Goal: Navigation & Orientation: Find specific page/section

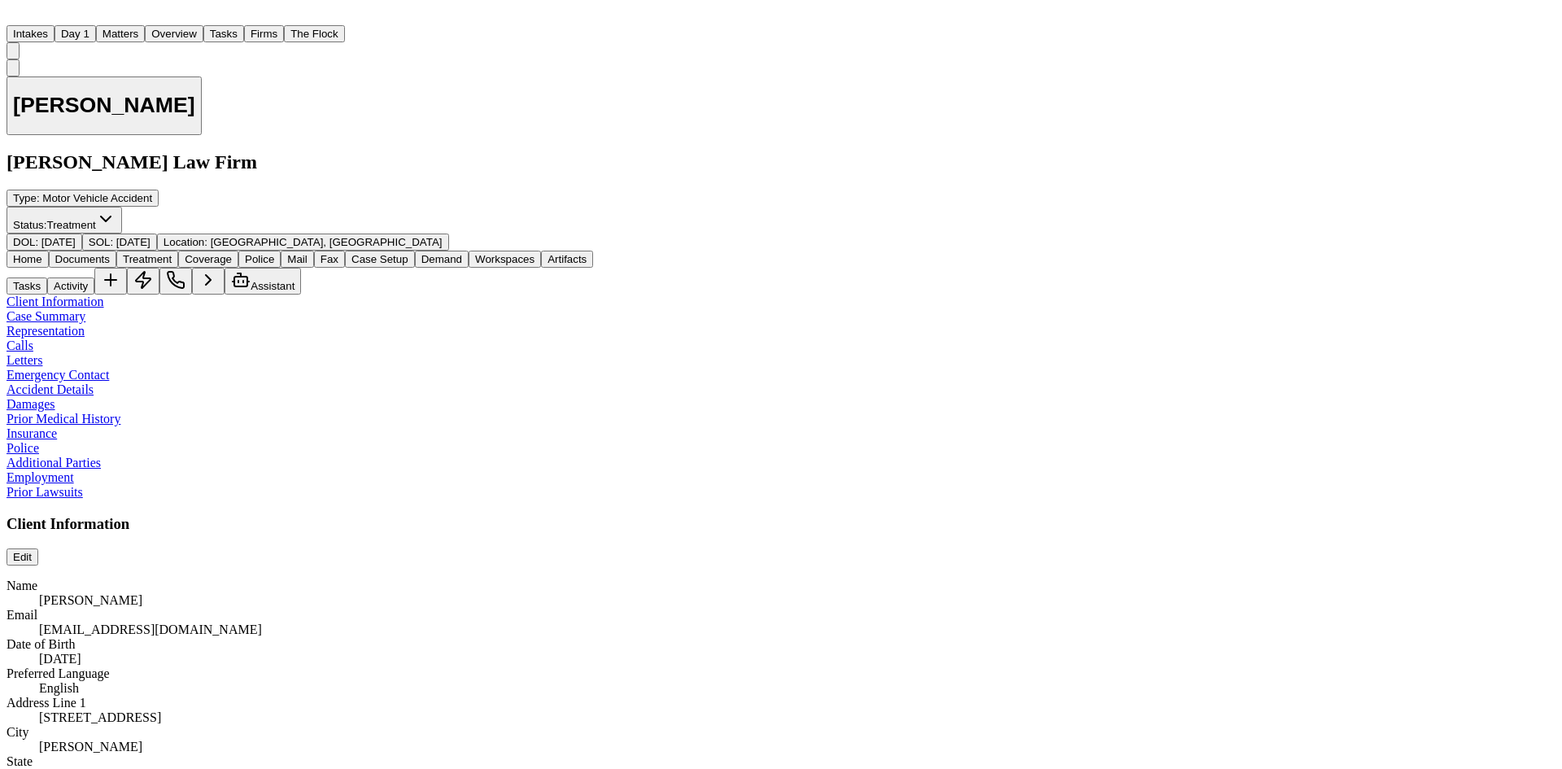
click at [544, 98] on div "[PERSON_NAME] [PERSON_NAME] Law Firm Type : Motor Vehicle Accident Status: Trea…" at bounding box center [781, 155] width 1549 height 192
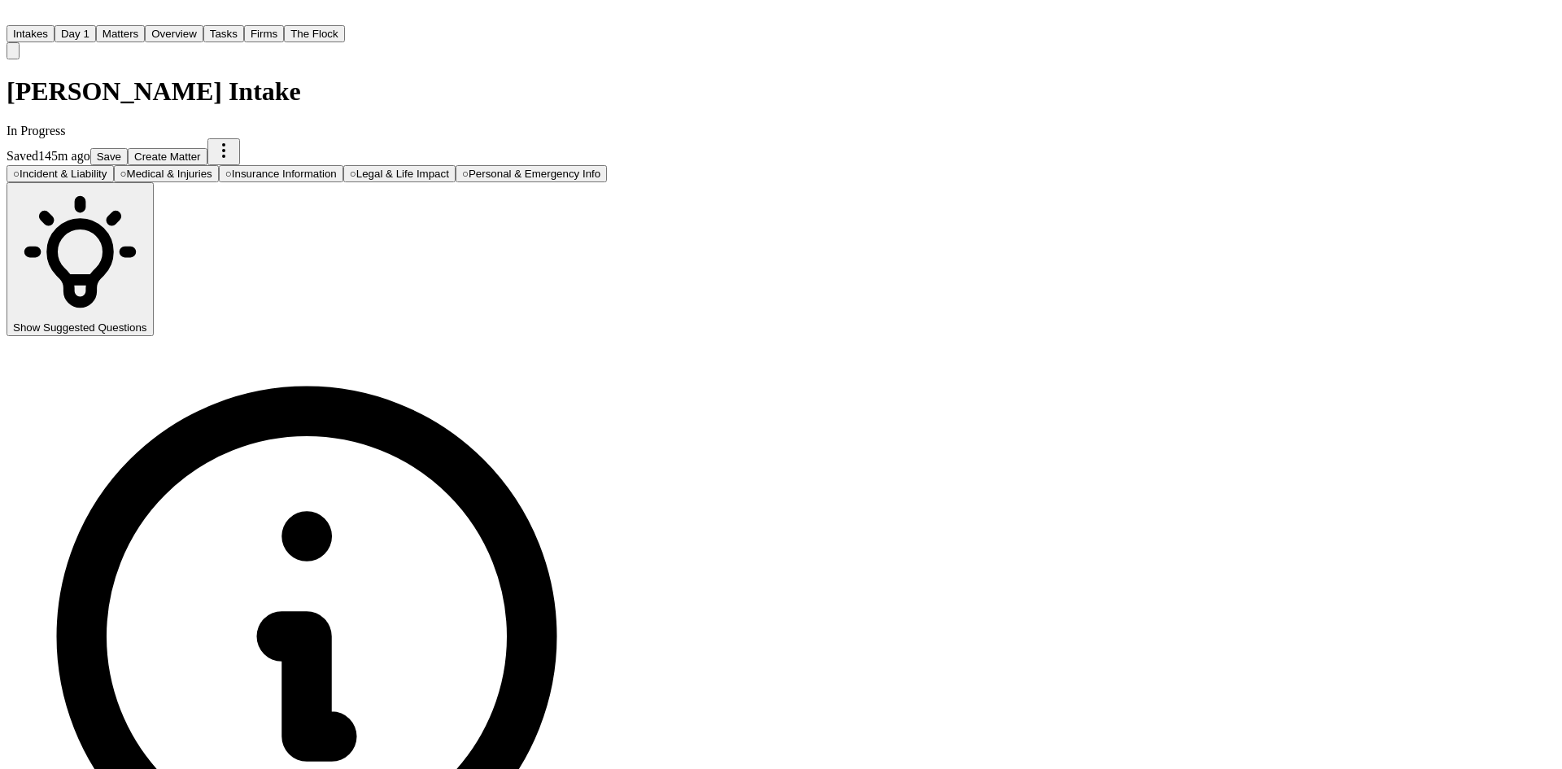
click at [145, 25] on button "Matters" at bounding box center [120, 33] width 49 height 17
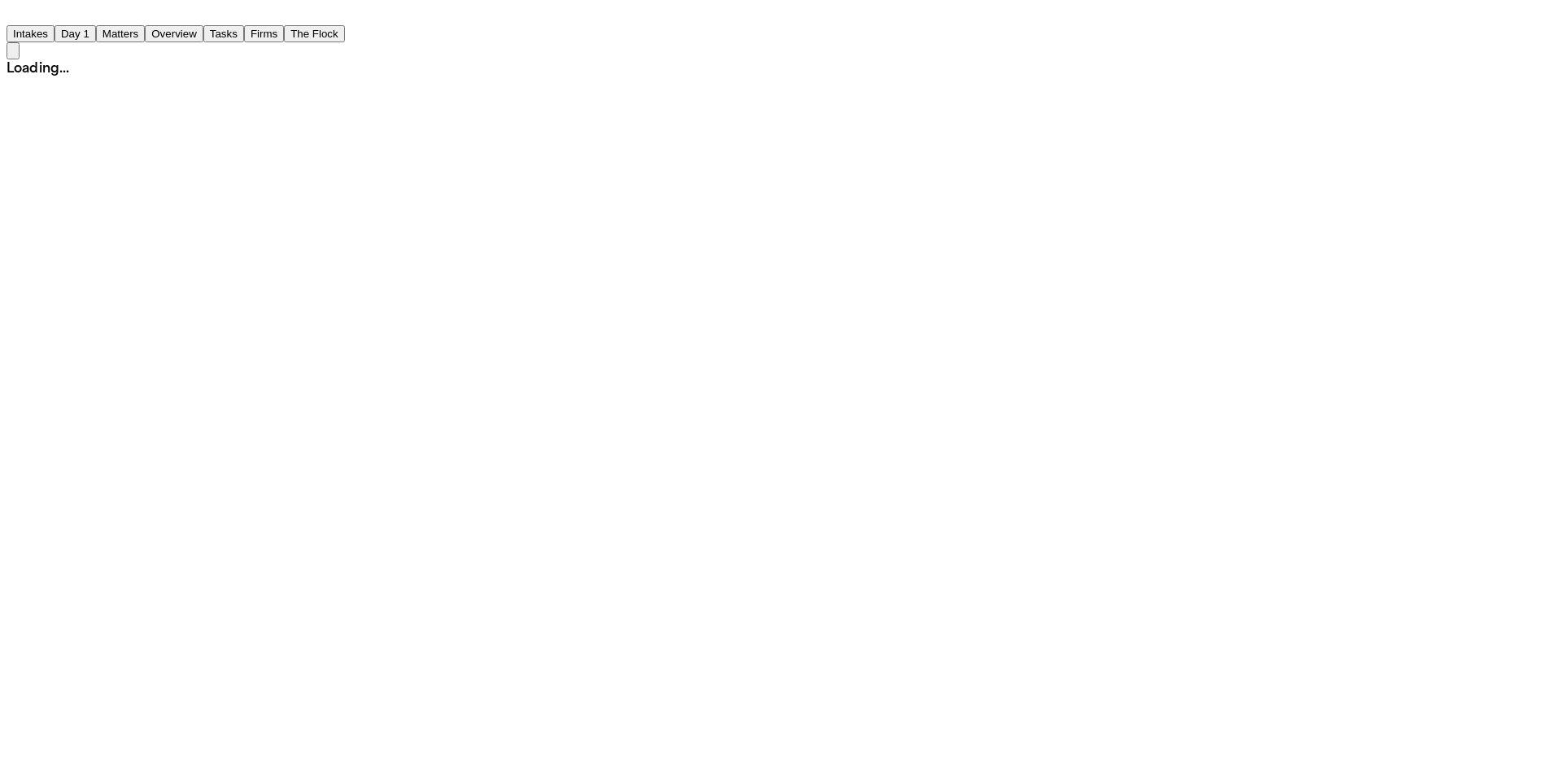
click at [345, 25] on button "The Flock" at bounding box center [314, 33] width 61 height 17
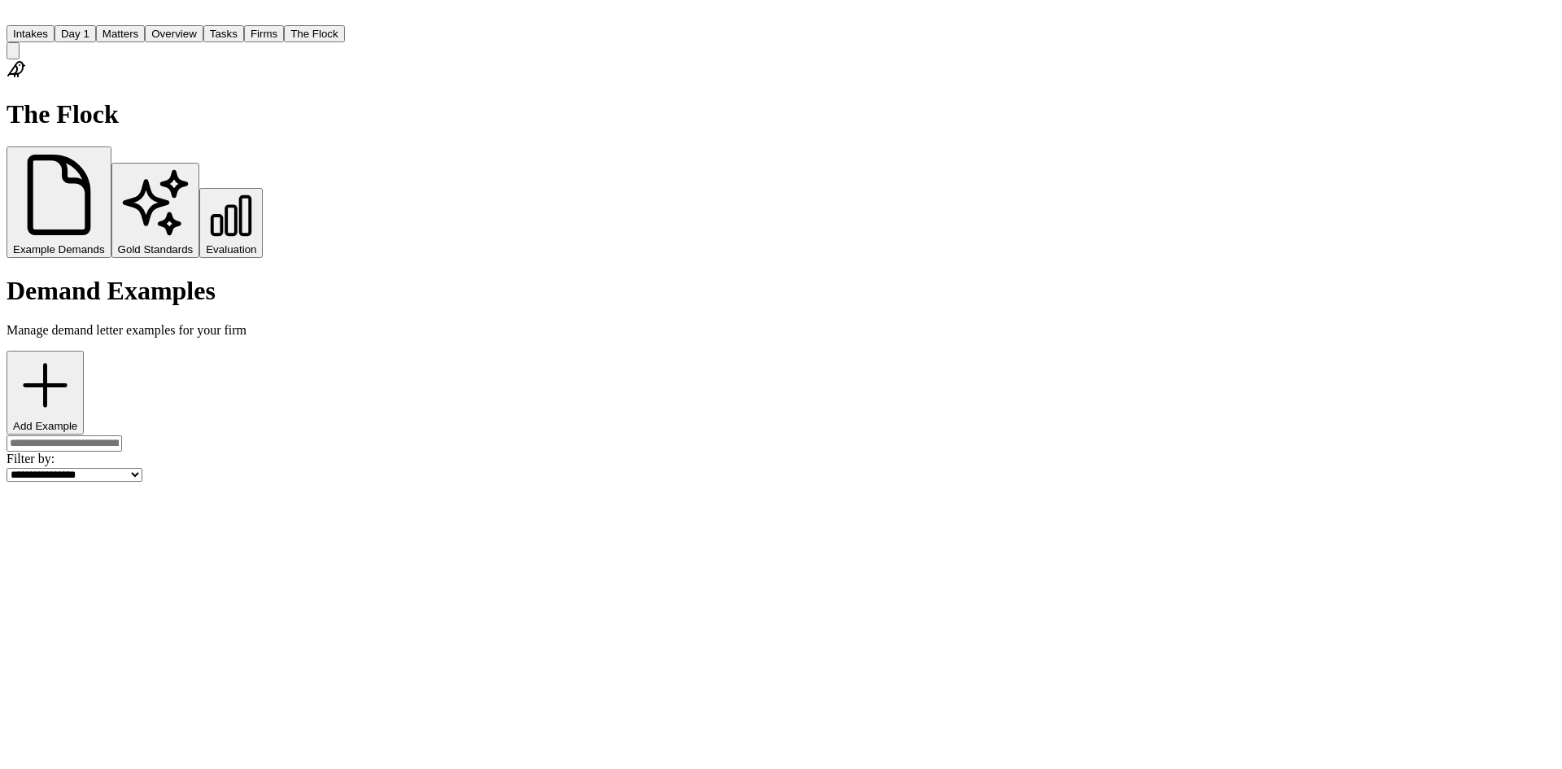
click at [284, 25] on button "Firms" at bounding box center [264, 33] width 40 height 17
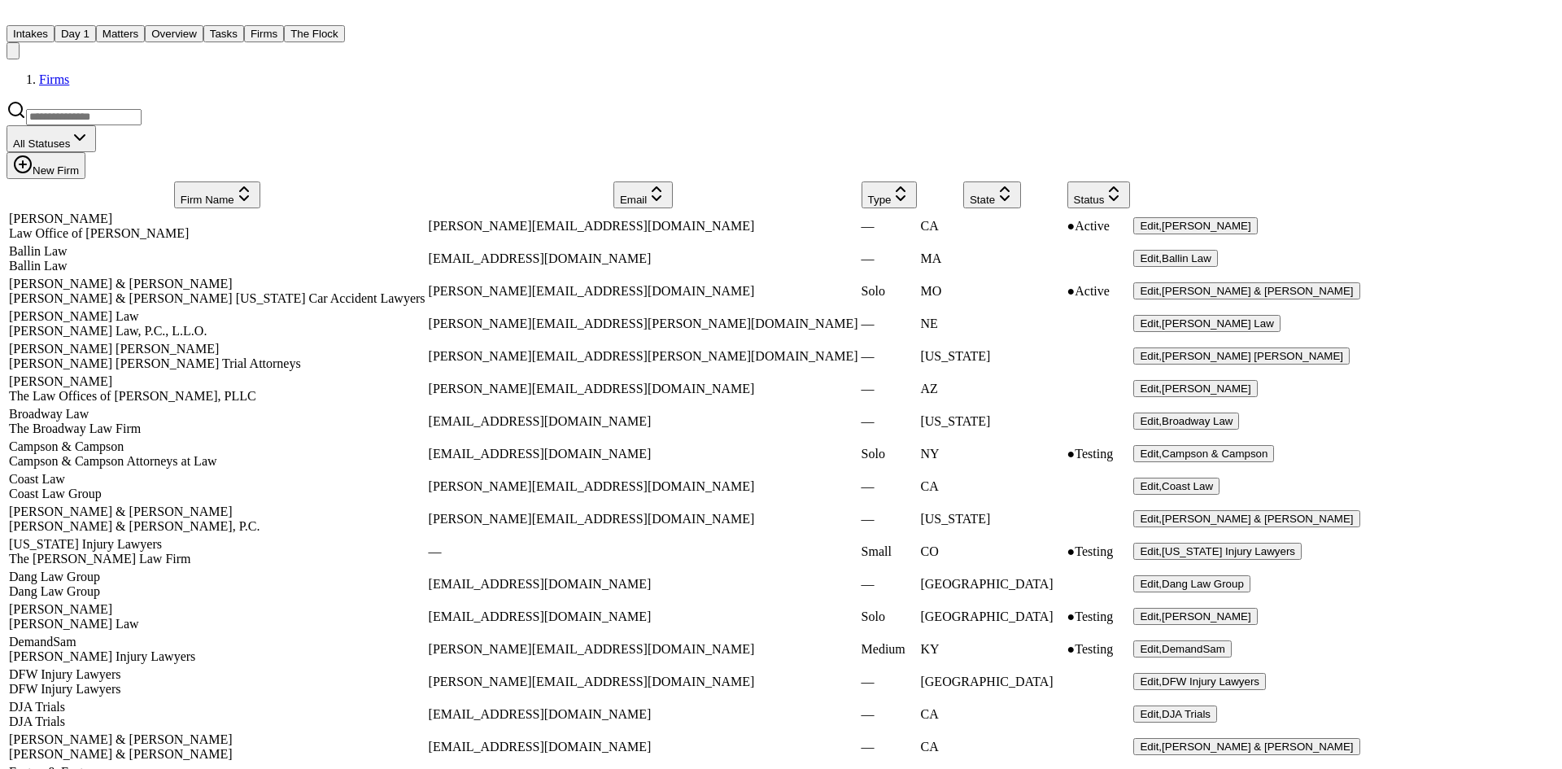
scroll to position [407, 0]
click at [129, 439] on div "Campson & Campson" at bounding box center [217, 446] width 417 height 15
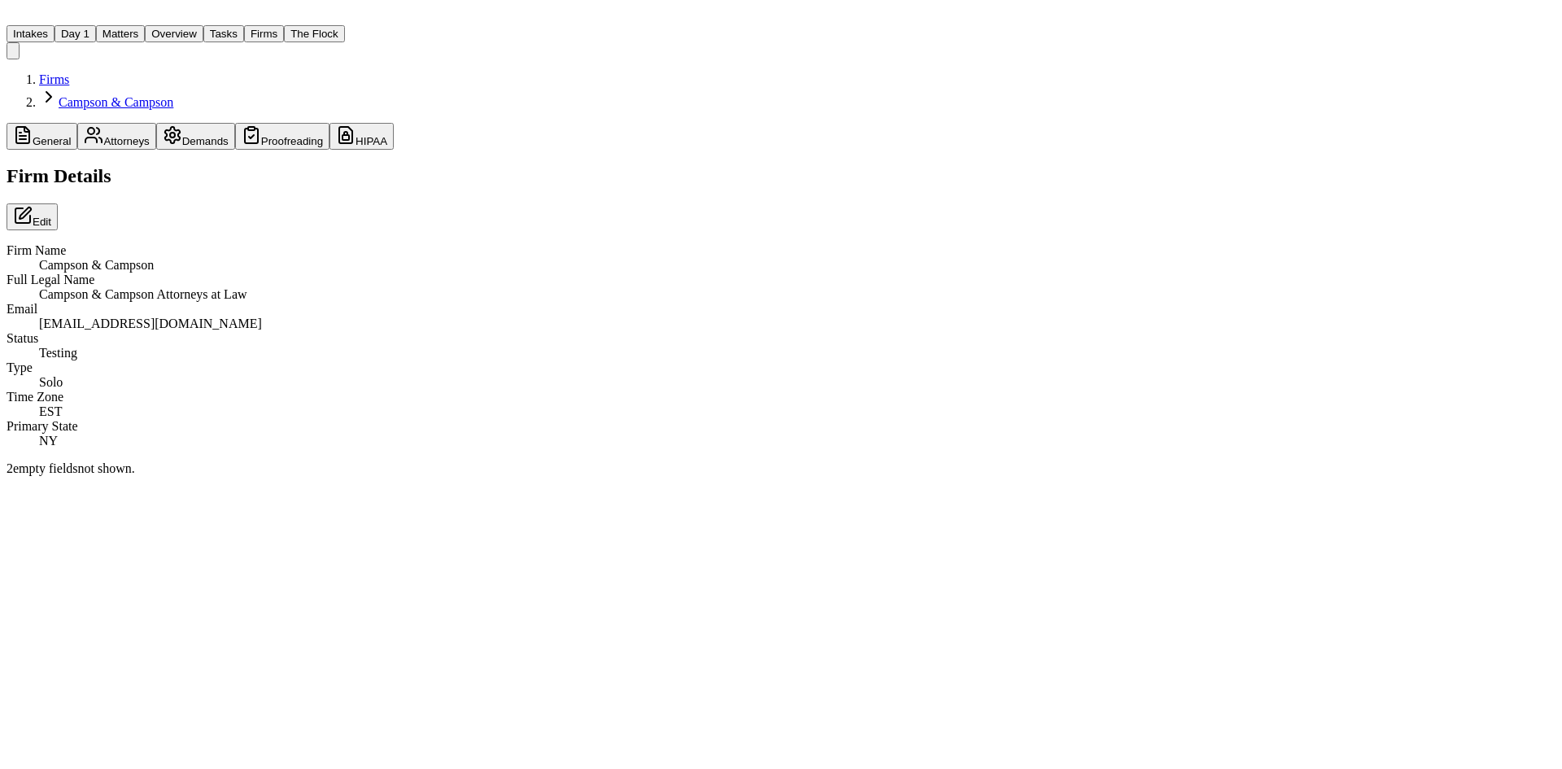
click at [394, 149] on button "HIPAA" at bounding box center [361, 136] width 64 height 27
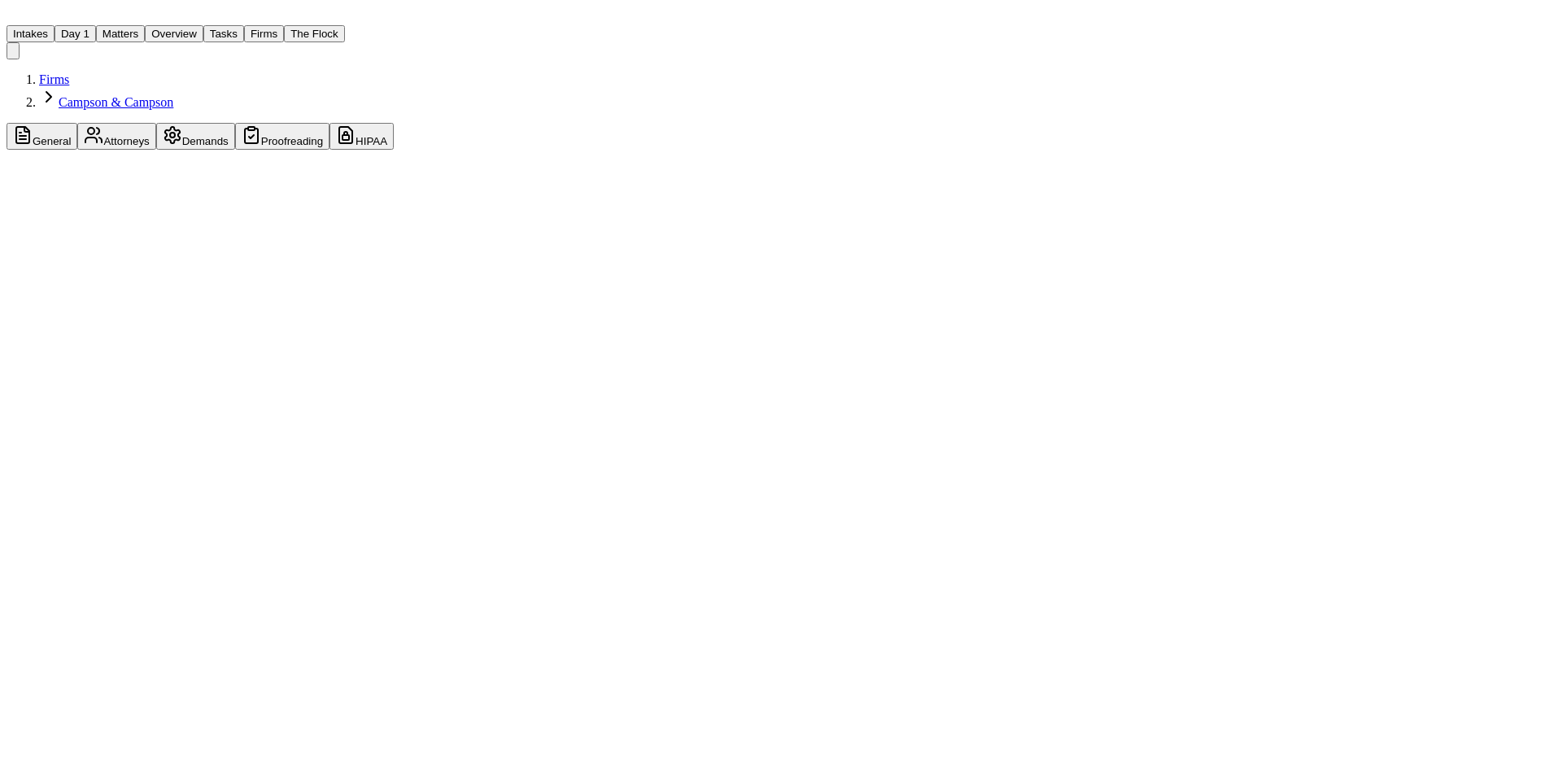
click at [329, 149] on button "Proofreading" at bounding box center [282, 136] width 94 height 27
click at [235, 150] on button "Demands" at bounding box center [195, 136] width 79 height 27
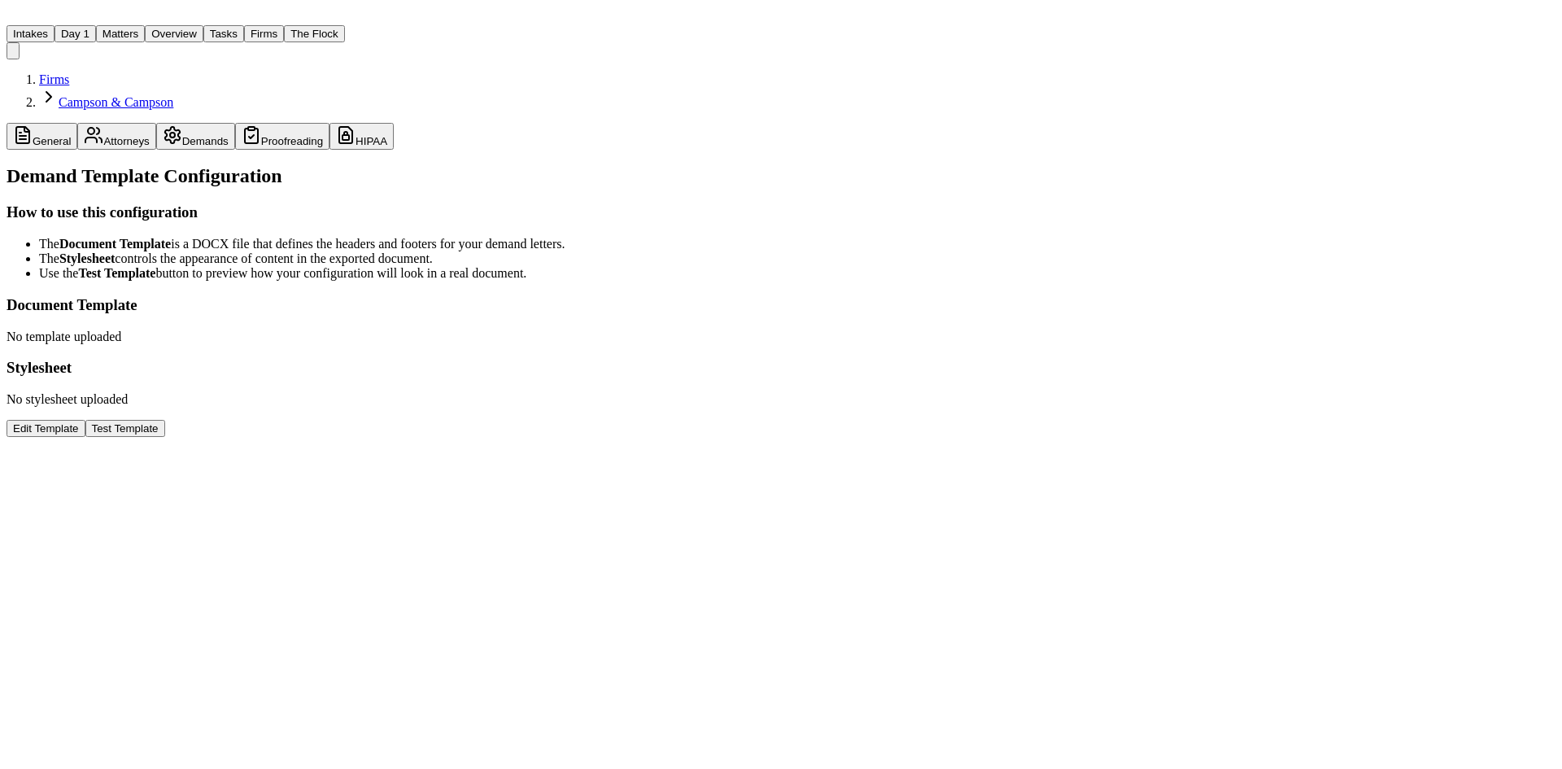
click at [155, 150] on button "Attorneys" at bounding box center [116, 136] width 78 height 27
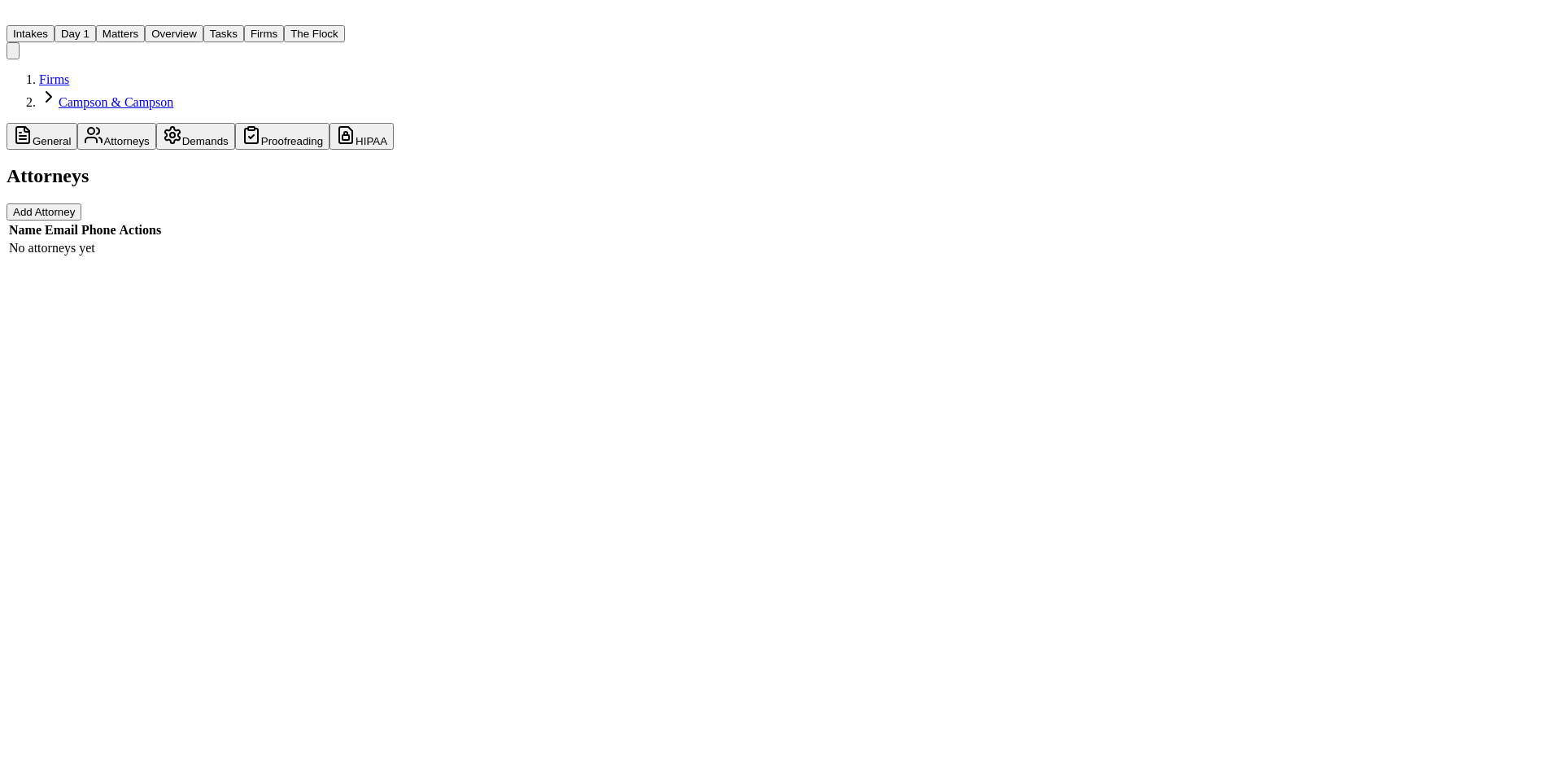
click at [69, 150] on button "General" at bounding box center [42, 136] width 71 height 27
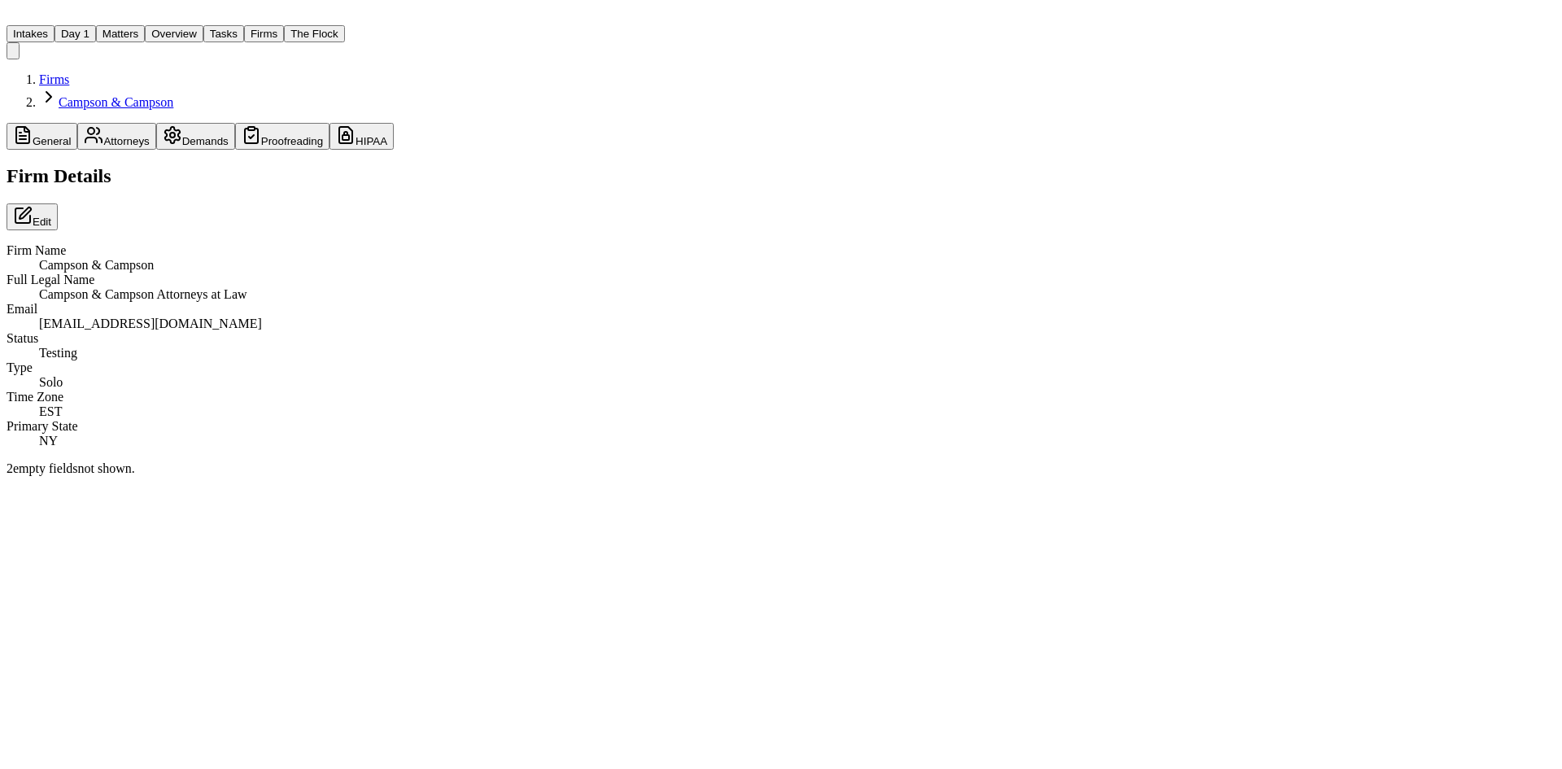
drag, startPoint x: 189, startPoint y: 32, endPoint x: 267, endPoint y: 32, distance: 78.1
click at [145, 32] on button "Matters" at bounding box center [120, 33] width 49 height 17
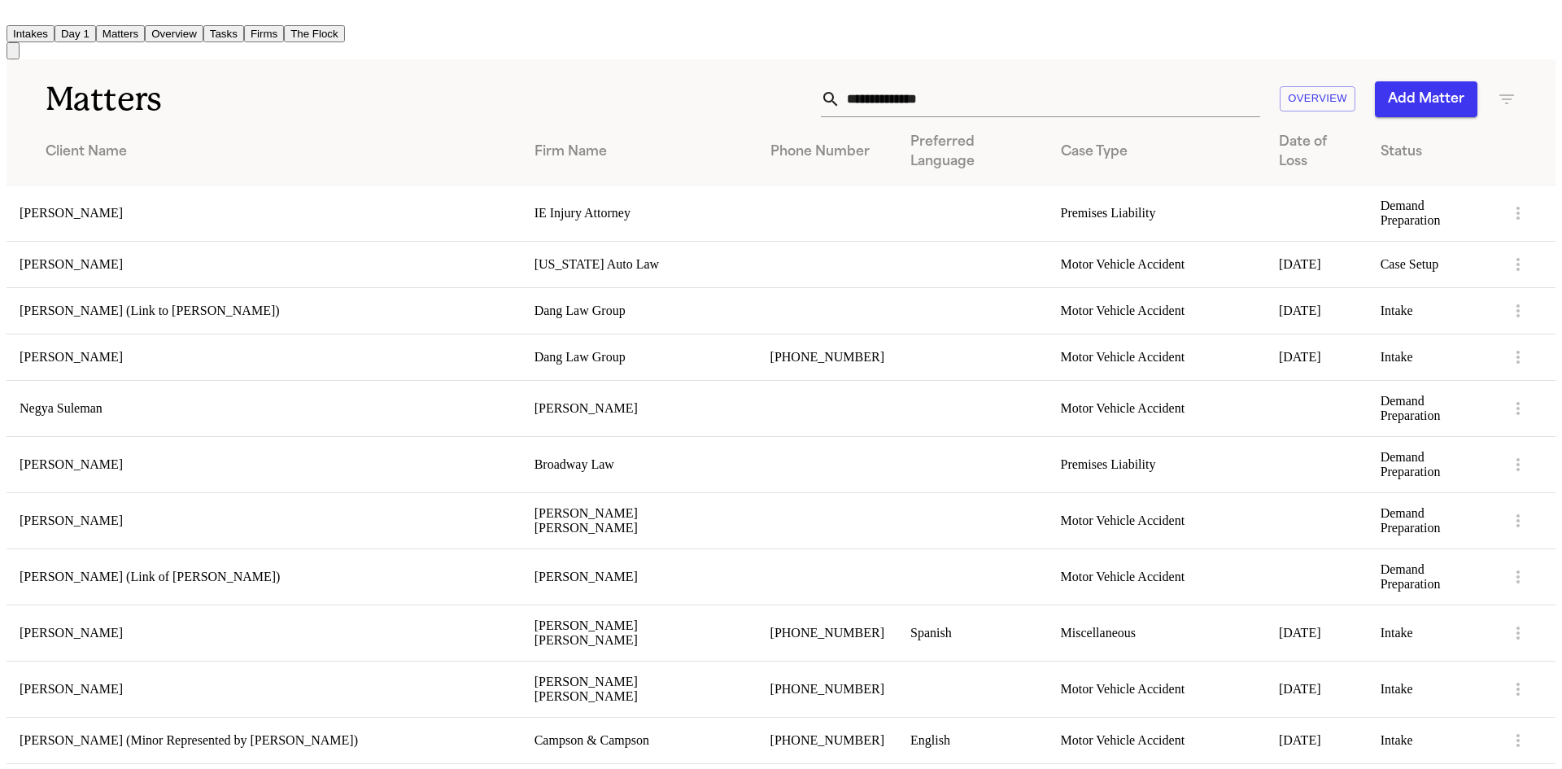
click at [203, 32] on button "Overview" at bounding box center [174, 33] width 59 height 17
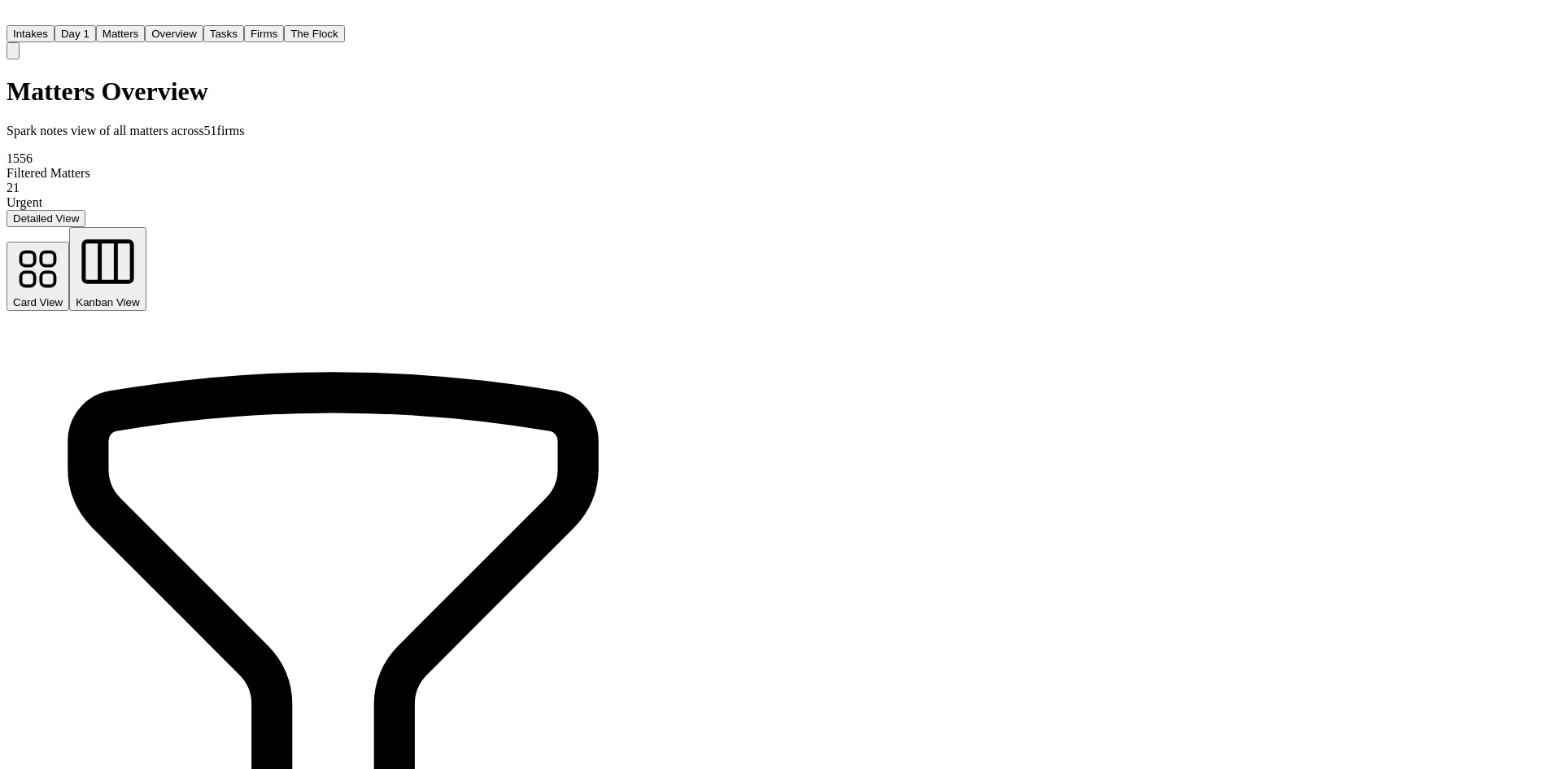
drag, startPoint x: 213, startPoint y: 24, endPoint x: 183, endPoint y: 26, distance: 30.2
click at [145, 25] on button "Matters" at bounding box center [120, 33] width 49 height 17
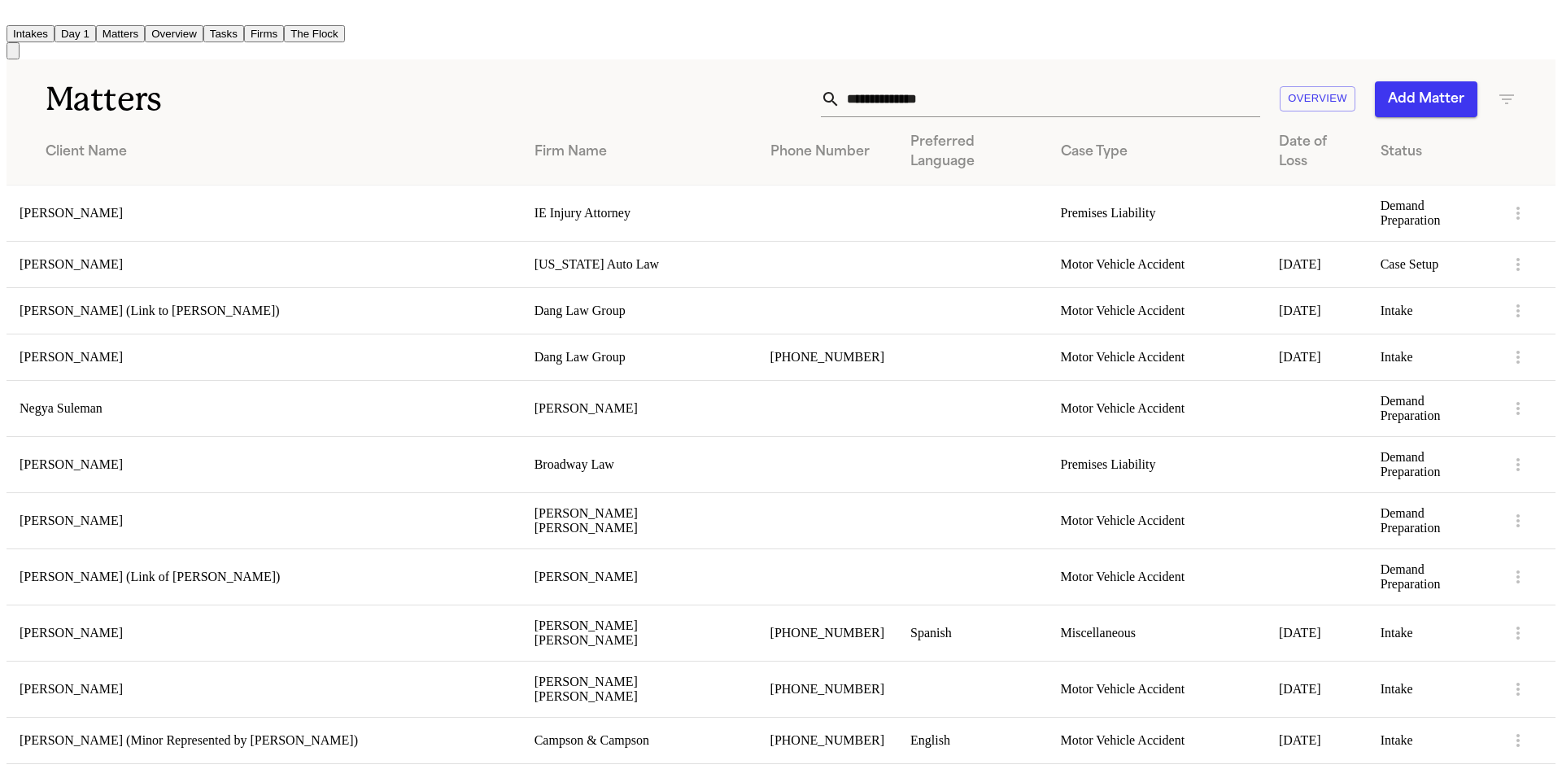
click at [145, 26] on button "Matters" at bounding box center [120, 33] width 49 height 17
click at [1097, 101] on input "text" at bounding box center [1050, 99] width 420 height 36
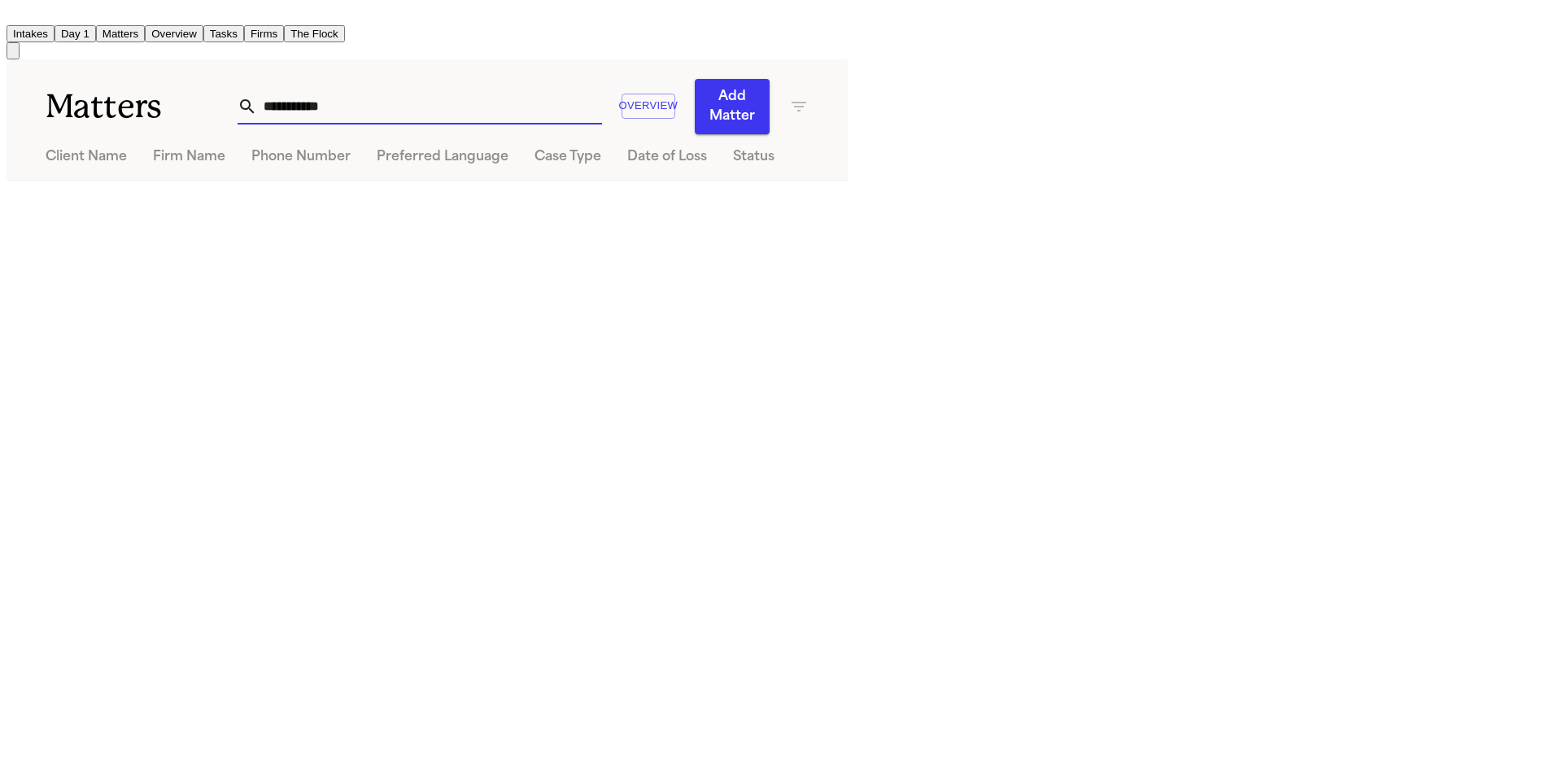
type input "**********"
